Goal: Task Accomplishment & Management: Complete application form

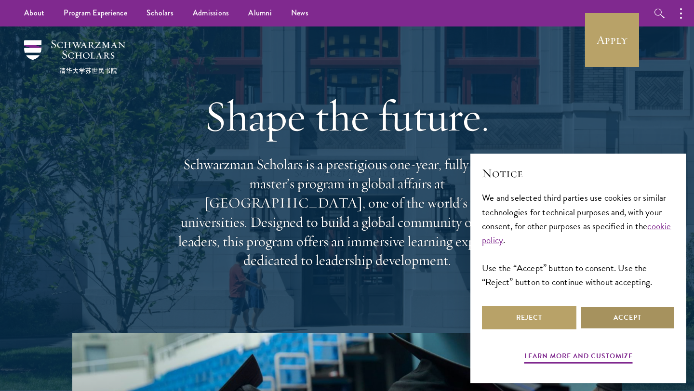
click at [607, 327] on button "Accept" at bounding box center [627, 317] width 94 height 23
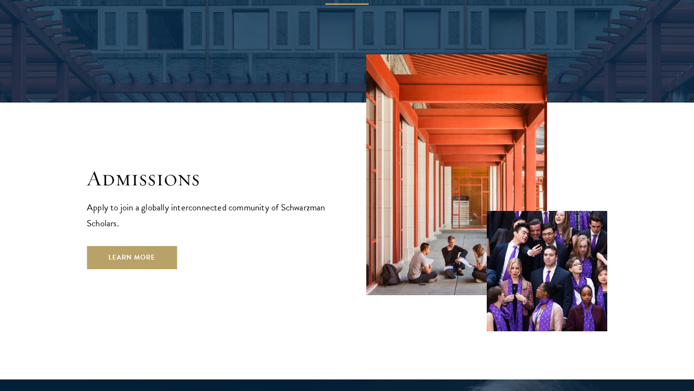
scroll to position [1548, 0]
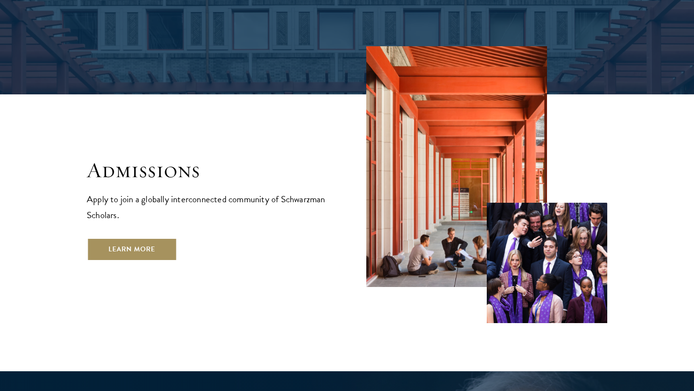
click at [141, 238] on link "Learn More" at bounding box center [132, 249] width 90 height 23
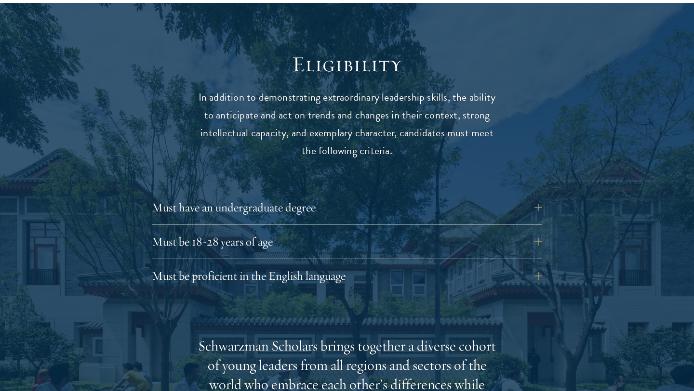
scroll to position [1246, 0]
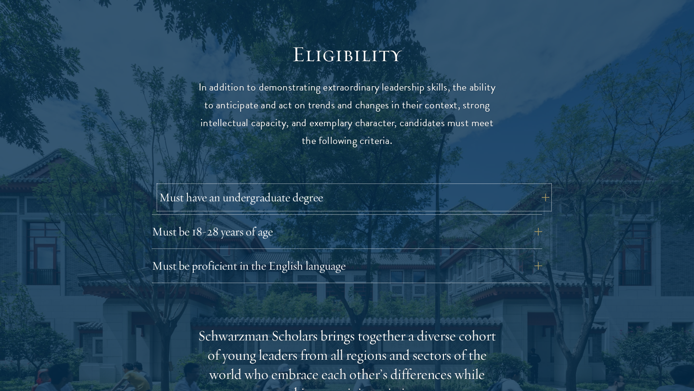
click at [478, 189] on button "Must have an undergraduate degree" at bounding box center [354, 197] width 390 height 23
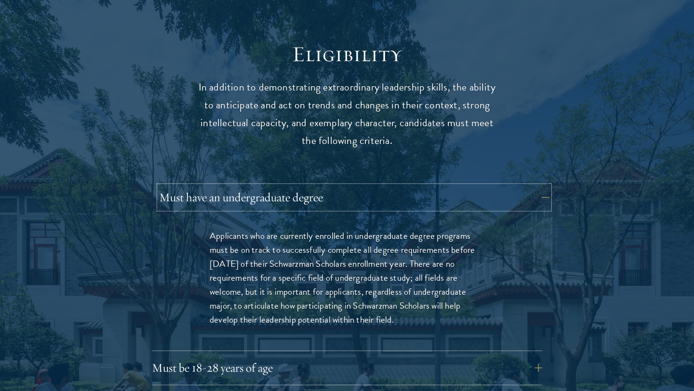
click at [482, 186] on button "Must have an undergraduate degree" at bounding box center [354, 197] width 390 height 23
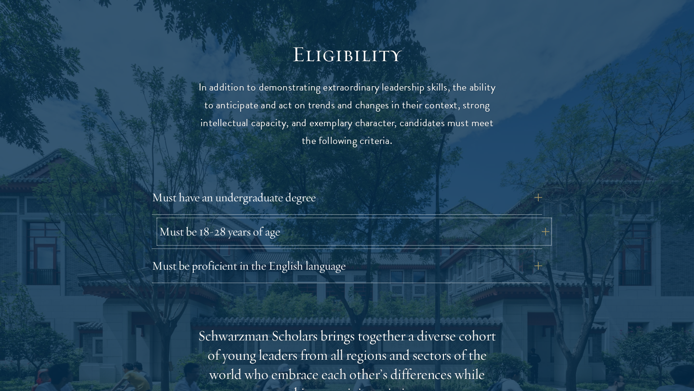
click at [406, 220] on button "Must be 18-28 years of age" at bounding box center [354, 231] width 390 height 23
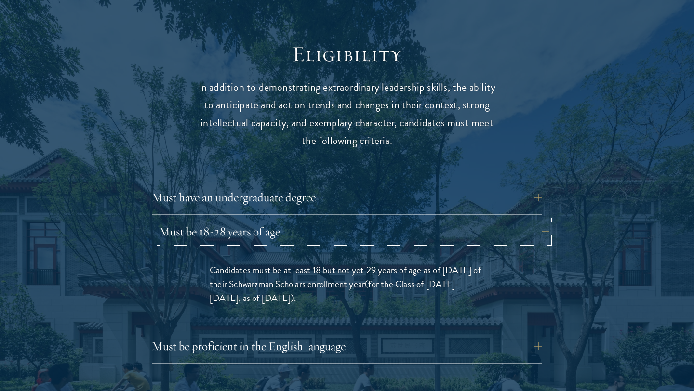
click at [407, 220] on button "Must be 18-28 years of age" at bounding box center [354, 231] width 390 height 23
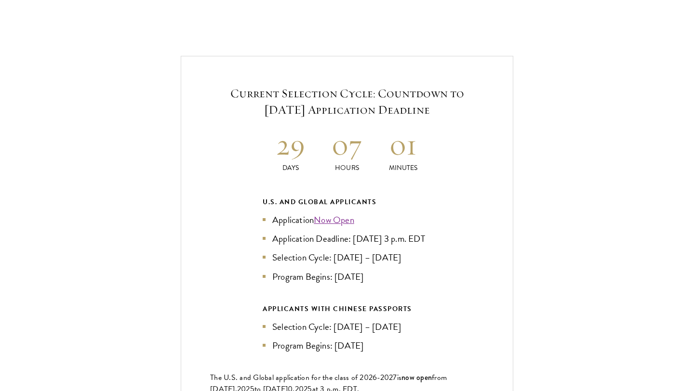
scroll to position [2036, 0]
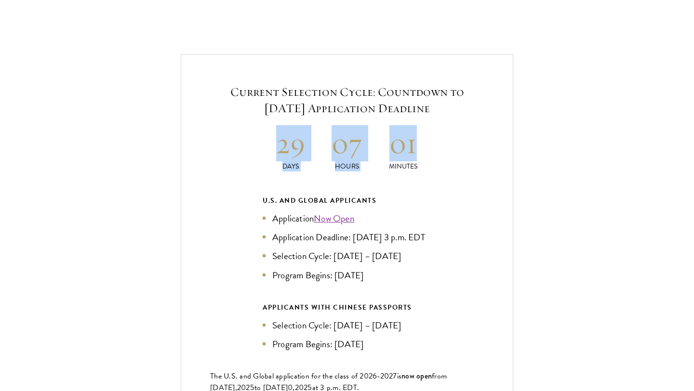
drag, startPoint x: 238, startPoint y: 98, endPoint x: 429, endPoint y: 132, distance: 193.8
click at [429, 132] on div "Current Selection Cycle: Countdown to September 10, 2025 Application Deadline 2…" at bounding box center [347, 259] width 332 height 410
click at [429, 132] on h2 "01" at bounding box center [403, 143] width 56 height 36
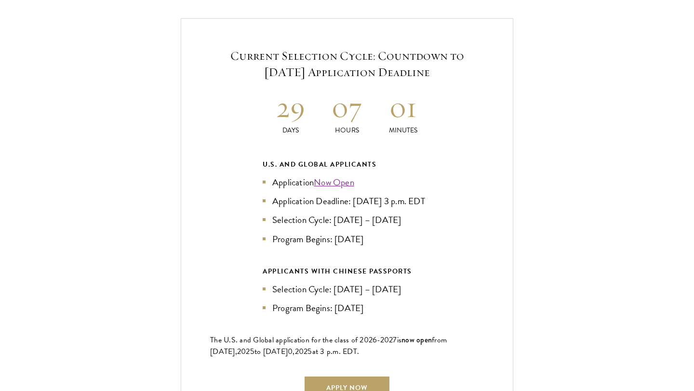
scroll to position [2075, 0]
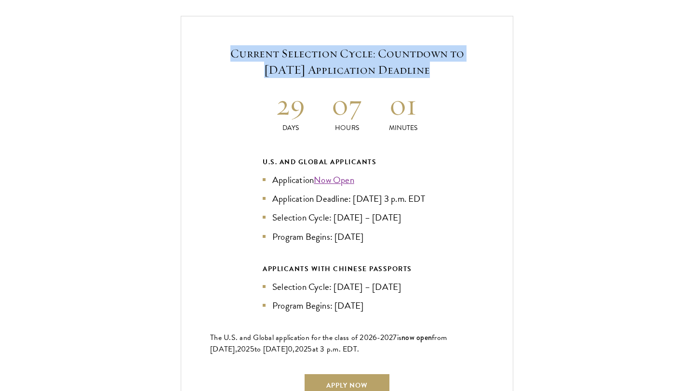
drag, startPoint x: 294, startPoint y: 32, endPoint x: 385, endPoint y: 51, distance: 93.5
click at [385, 51] on div "Current Selection Cycle: Countdown to September 10, 2025 Application Deadline 2…" at bounding box center [347, 221] width 332 height 410
click at [385, 51] on h5 "Current Selection Cycle: Countdown to [DATE] Application Deadline" at bounding box center [347, 61] width 274 height 33
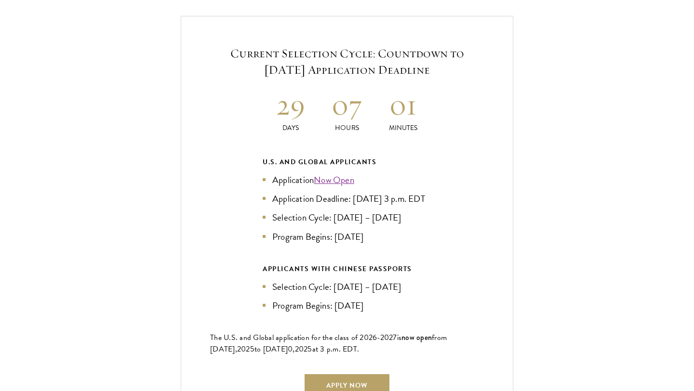
drag, startPoint x: 251, startPoint y: 41, endPoint x: 431, endPoint y: 50, distance: 180.9
click at [431, 50] on h5 "Current Selection Cycle: Countdown to [DATE] Application Deadline" at bounding box center [347, 61] width 274 height 33
click at [431, 51] on h5 "Current Selection Cycle: Countdown to [DATE] Application Deadline" at bounding box center [347, 61] width 274 height 33
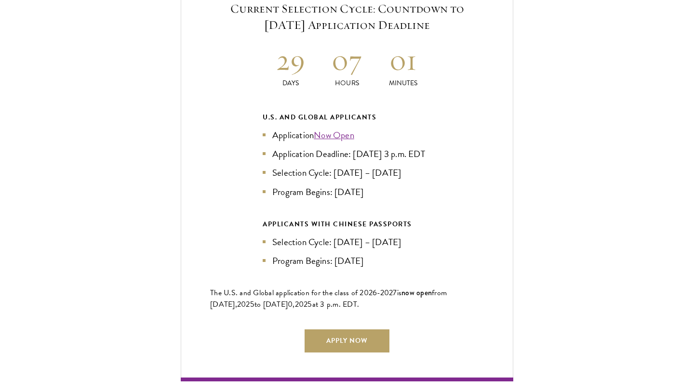
scroll to position [2122, 0]
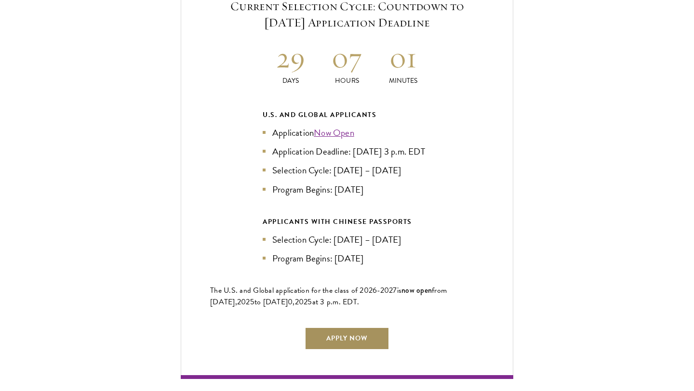
click at [339, 328] on link "Apply Now" at bounding box center [347, 338] width 85 height 23
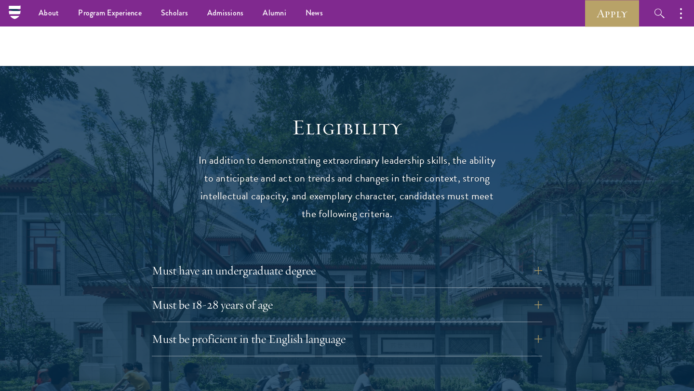
scroll to position [995, 0]
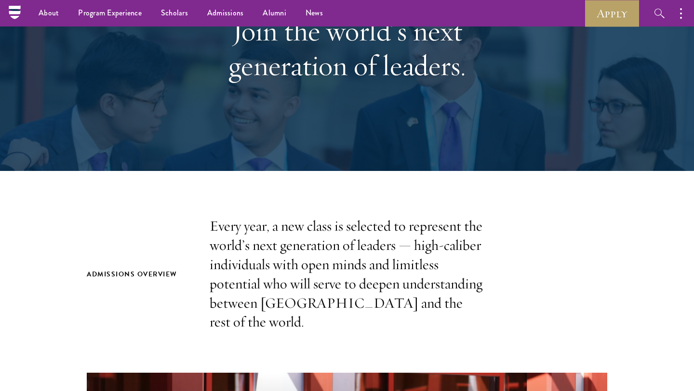
scroll to position [105, 0]
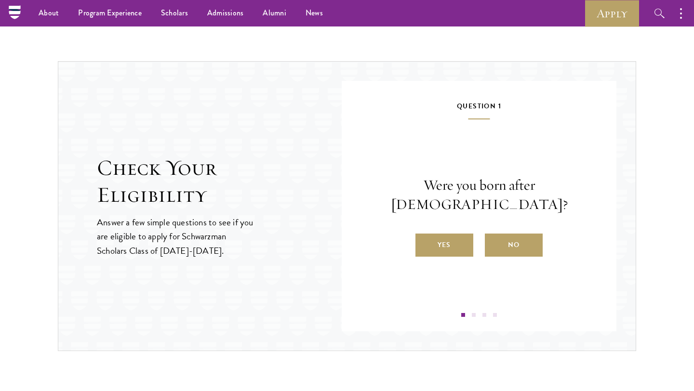
scroll to position [957, 0]
click at [434, 241] on label "Yes" at bounding box center [444, 245] width 58 height 23
click at [424, 241] on input "Yes" at bounding box center [419, 239] width 9 height 9
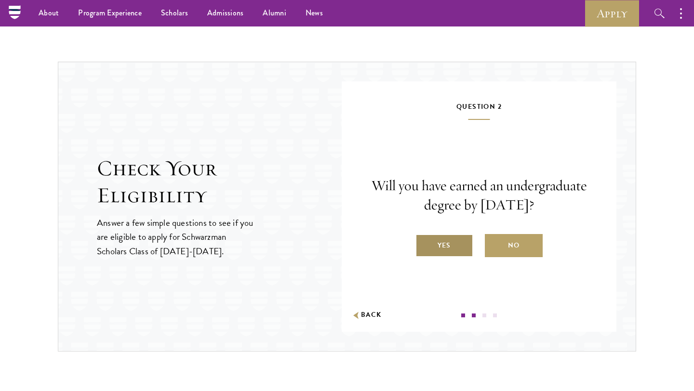
click at [459, 243] on label "Yes" at bounding box center [444, 245] width 58 height 23
click at [424, 243] on input "Yes" at bounding box center [419, 239] width 9 height 9
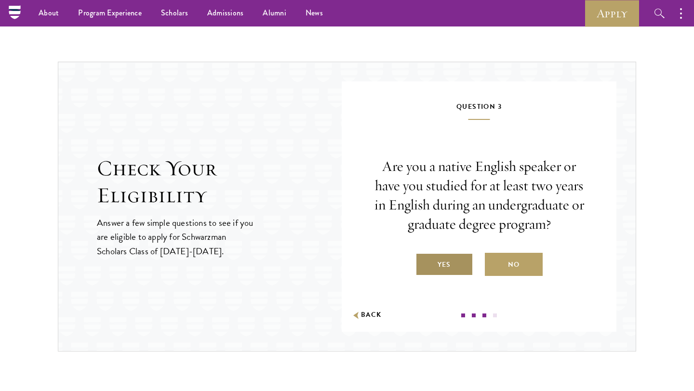
click at [443, 261] on label "Yes" at bounding box center [444, 264] width 58 height 23
click at [424, 261] on input "Yes" at bounding box center [419, 258] width 9 height 9
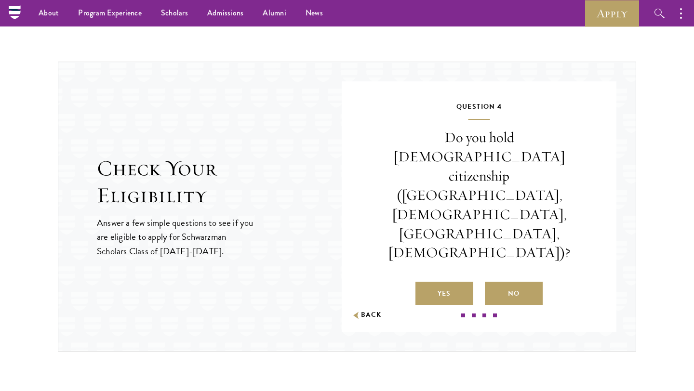
click at [511, 282] on label "No" at bounding box center [514, 293] width 58 height 23
click at [493, 283] on input "No" at bounding box center [489, 287] width 9 height 9
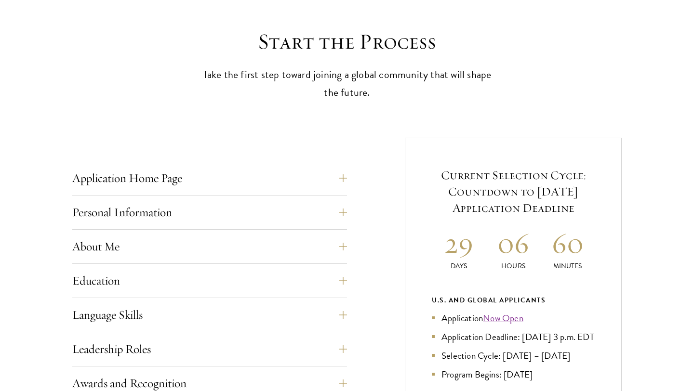
scroll to position [257, 0]
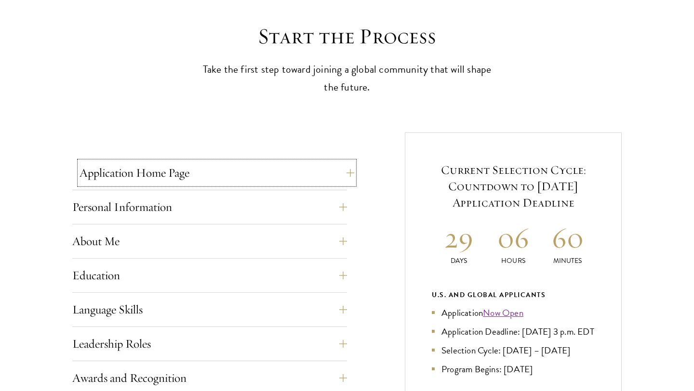
click at [334, 171] on button "Application Home Page" at bounding box center [217, 172] width 275 height 23
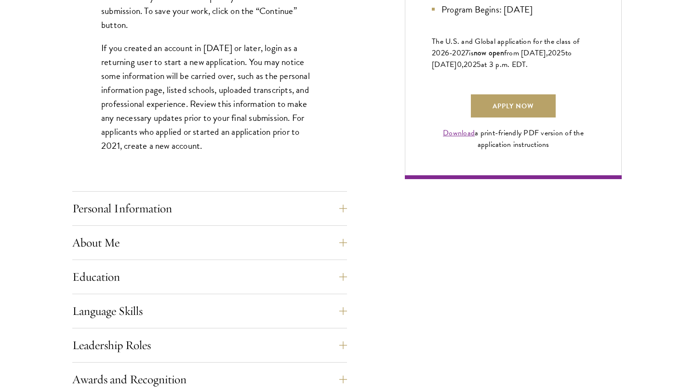
scroll to position [702, 0]
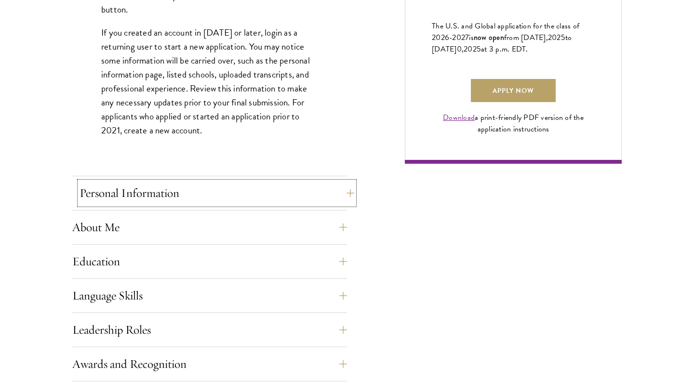
click at [297, 200] on button "Personal Information" at bounding box center [217, 193] width 275 height 23
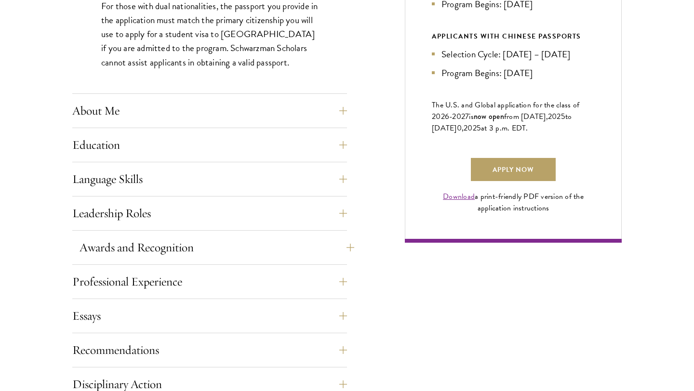
scroll to position [624, 0]
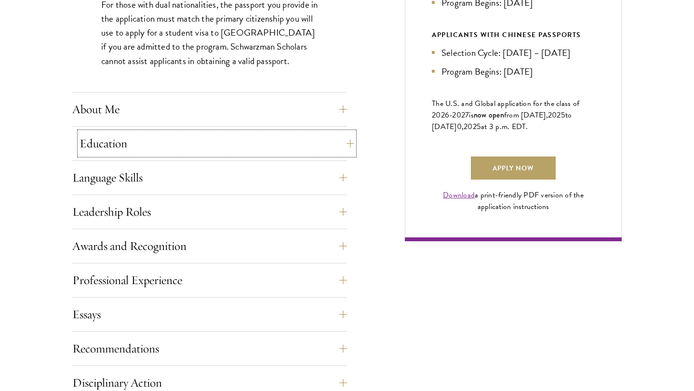
click at [311, 140] on button "Education" at bounding box center [217, 143] width 275 height 23
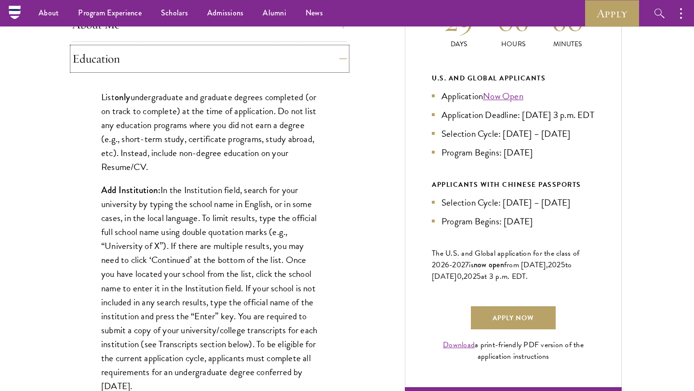
scroll to position [472, 0]
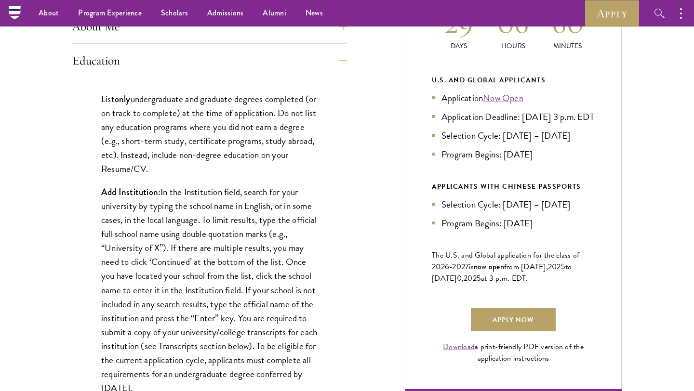
click at [235, 197] on p "Add Institution: In the Institution field, search for your university by typing…" at bounding box center [209, 290] width 217 height 210
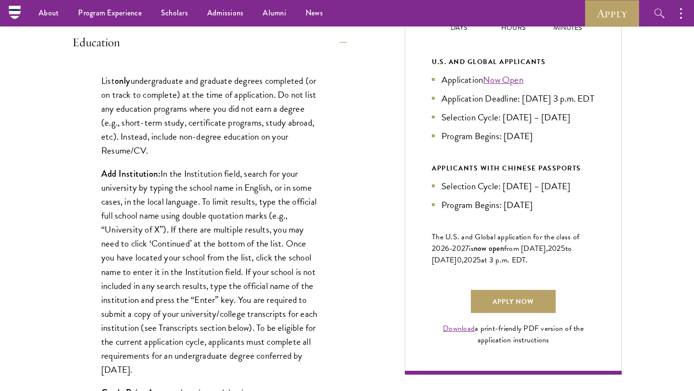
scroll to position [472, 0]
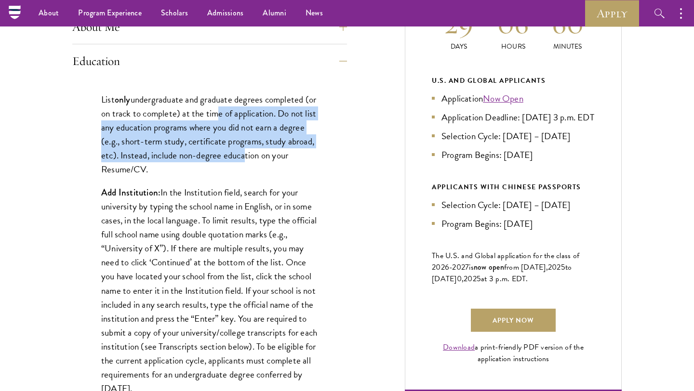
drag, startPoint x: 226, startPoint y: 119, endPoint x: 268, endPoint y: 161, distance: 60.0
click at [268, 161] on p "List only undergraduate and graduate degrees completed (or on track to complete…" at bounding box center [209, 135] width 217 height 84
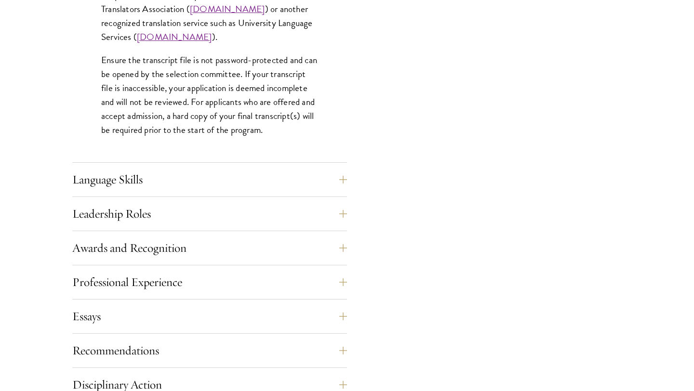
scroll to position [1545, 0]
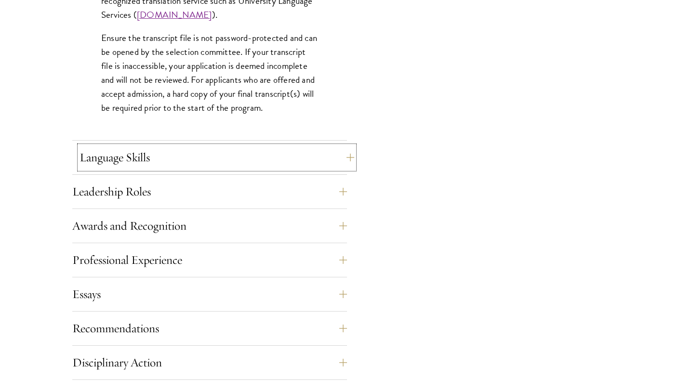
click at [220, 166] on button "Language Skills" at bounding box center [217, 157] width 275 height 23
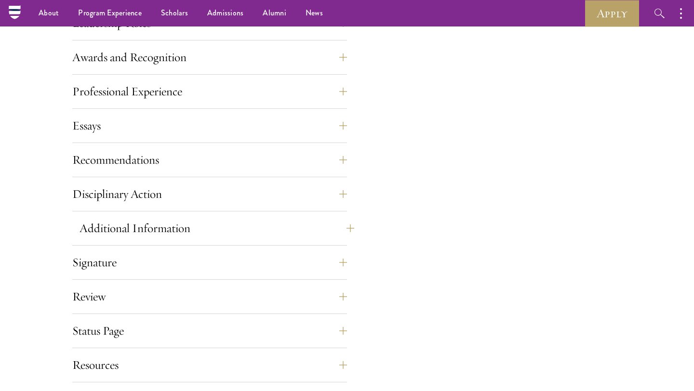
scroll to position [1052, 0]
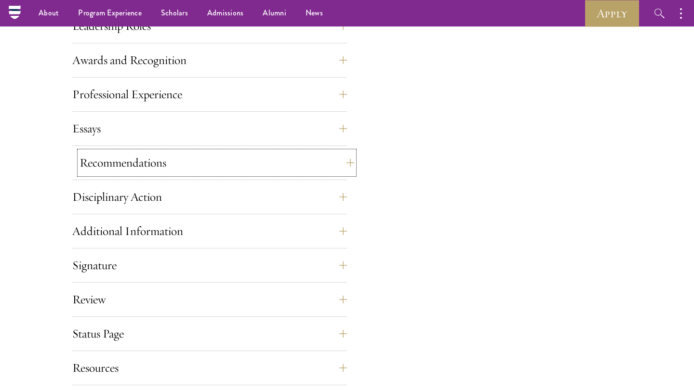
click at [282, 169] on button "Recommendations" at bounding box center [217, 162] width 275 height 23
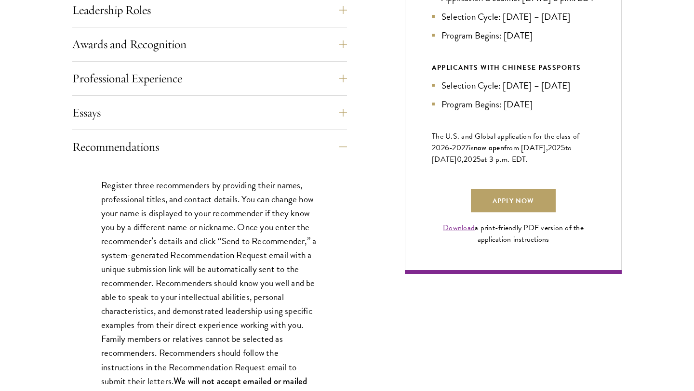
click at [255, 218] on p "Register three recommenders by providing their names, professional titles, and …" at bounding box center [209, 290] width 217 height 224
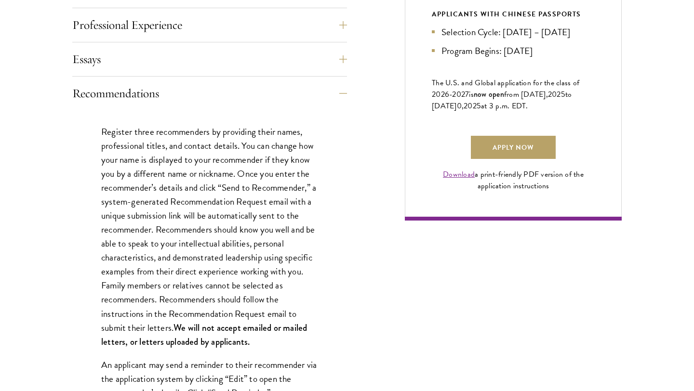
scroll to position [646, 0]
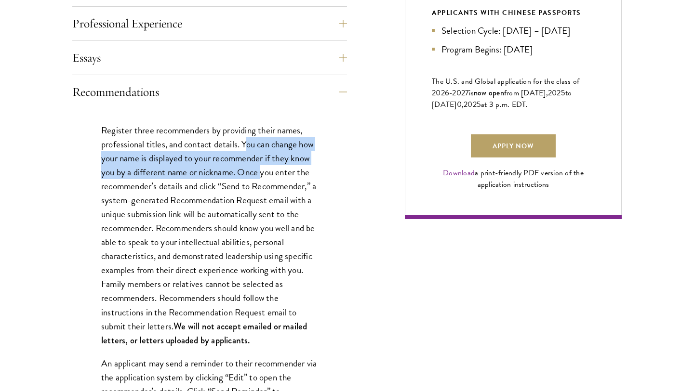
drag, startPoint x: 244, startPoint y: 147, endPoint x: 263, endPoint y: 178, distance: 35.5
click at [263, 178] on p "Register three recommenders by providing their names, professional titles, and …" at bounding box center [209, 235] width 217 height 224
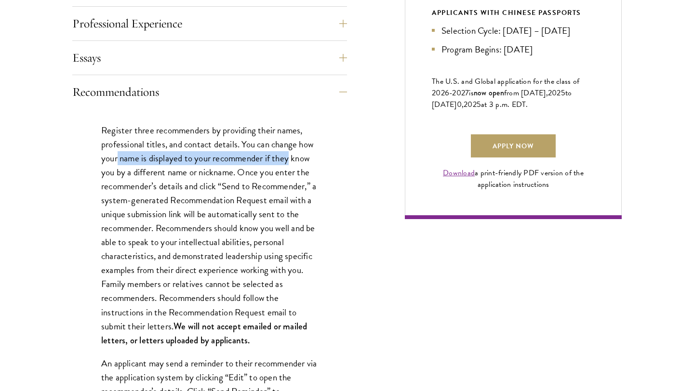
drag, startPoint x: 123, startPoint y: 157, endPoint x: 292, endPoint y: 157, distance: 168.2
click at [292, 157] on p "Register three recommenders by providing their names, professional titles, and …" at bounding box center [209, 235] width 217 height 224
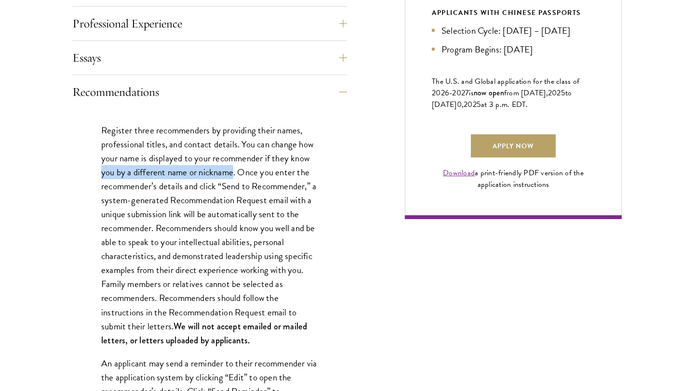
drag, startPoint x: 72, startPoint y: 168, endPoint x: 234, endPoint y: 170, distance: 161.9
click at [234, 170] on div "Start the Process Take the first step toward joining a global community that wi…" at bounding box center [347, 369] width 694 height 1470
click at [234, 170] on p "Register three recommenders by providing their names, professional titles, and …" at bounding box center [209, 235] width 217 height 224
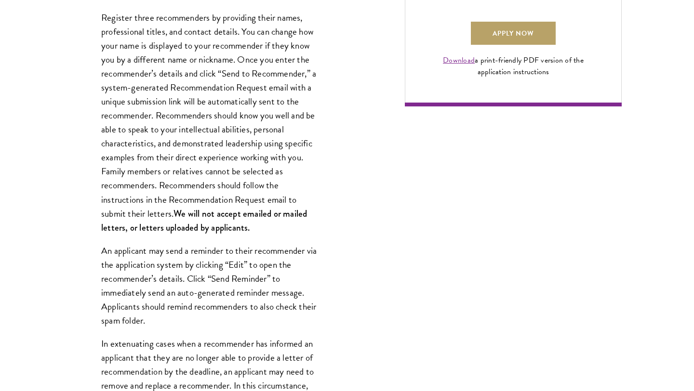
scroll to position [761, 0]
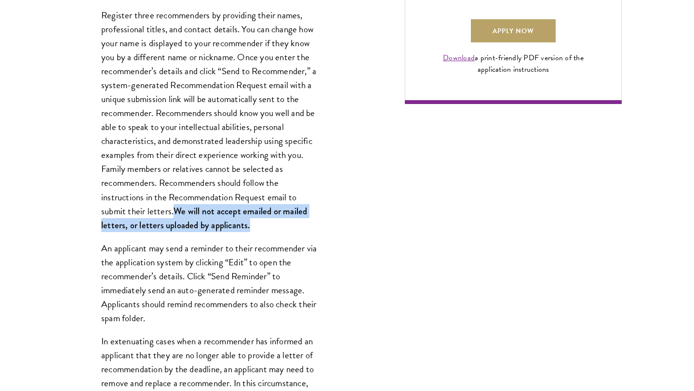
drag, startPoint x: 252, startPoint y: 224, endPoint x: 177, endPoint y: 208, distance: 76.8
click at [177, 208] on p "Register three recommenders by providing their names, professional titles, and …" at bounding box center [209, 120] width 217 height 224
click at [177, 208] on strong "We will not accept emailed or mailed letters, or letters uploaded by applicants." at bounding box center [204, 218] width 206 height 27
drag, startPoint x: 173, startPoint y: 210, endPoint x: 334, endPoint y: 239, distance: 163.2
click at [334, 239] on div "Register three recommenders by providing their names, professional titles, and …" at bounding box center [209, 381] width 275 height 775
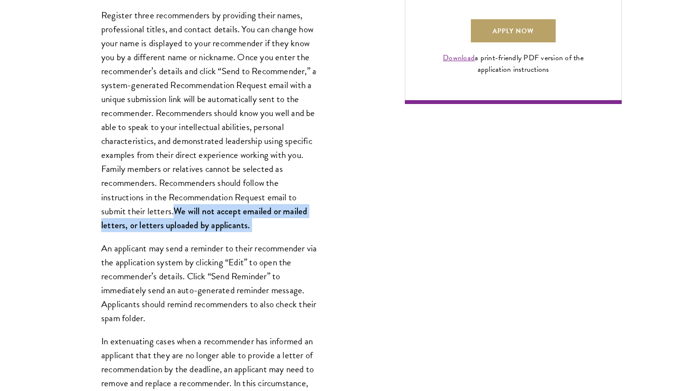
click at [334, 239] on div "Register three recommenders by providing their names, professional titles, and …" at bounding box center [209, 381] width 275 height 775
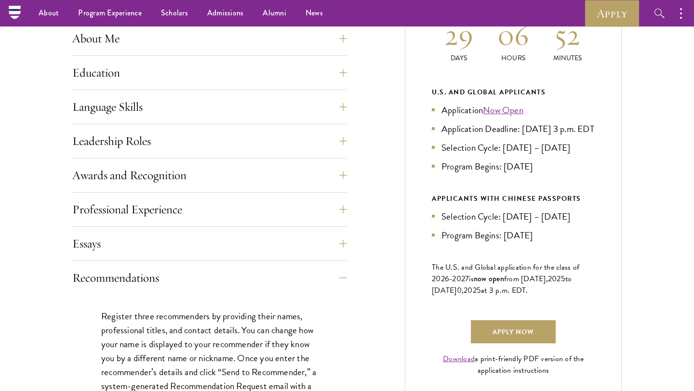
scroll to position [460, 0]
drag, startPoint x: 440, startPoint y: 91, endPoint x: 511, endPoint y: 91, distance: 71.3
click at [511, 91] on div "U.S. and Global Applicants" at bounding box center [513, 93] width 163 height 12
click at [512, 91] on div "U.S. and Global Applicants" at bounding box center [513, 93] width 163 height 12
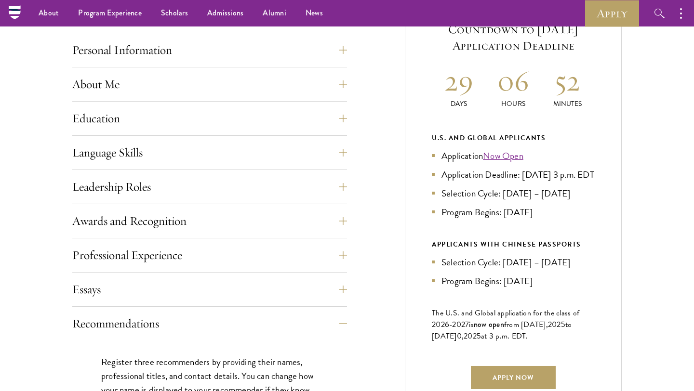
scroll to position [409, 0]
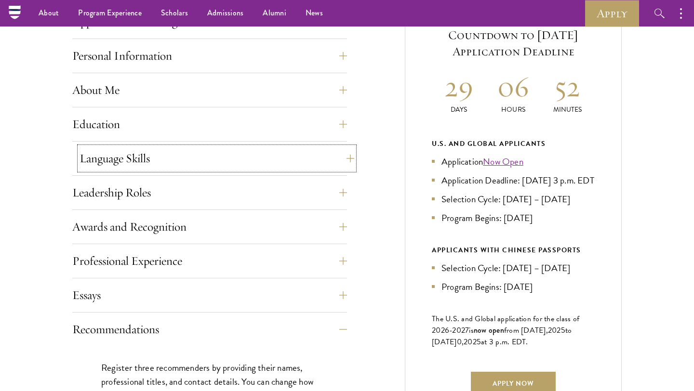
click at [342, 166] on button "Language Skills" at bounding box center [217, 158] width 275 height 23
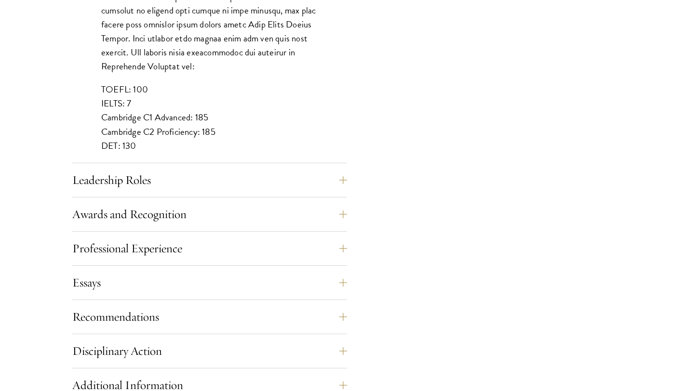
scroll to position [899, 0]
click at [326, 171] on button "Leadership Roles" at bounding box center [217, 179] width 275 height 23
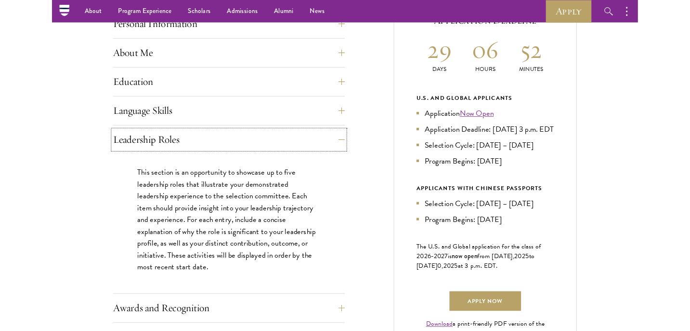
scroll to position [0, 0]
